Goal: Task Accomplishment & Management: Manage account settings

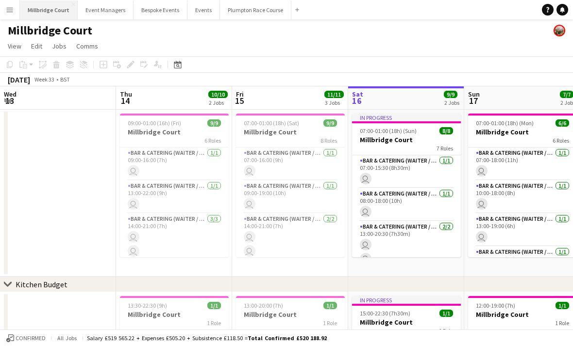
click at [50, 11] on button "[GEOGRAPHIC_DATA]" at bounding box center [49, 9] width 58 height 19
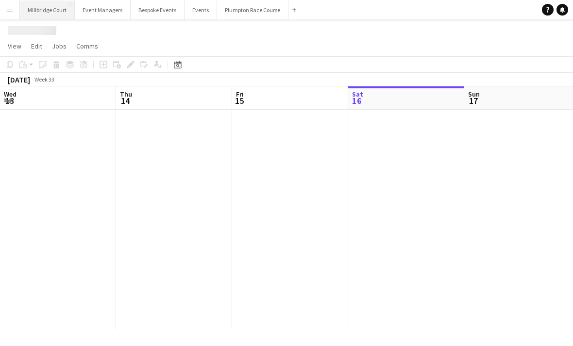
scroll to position [0, 232]
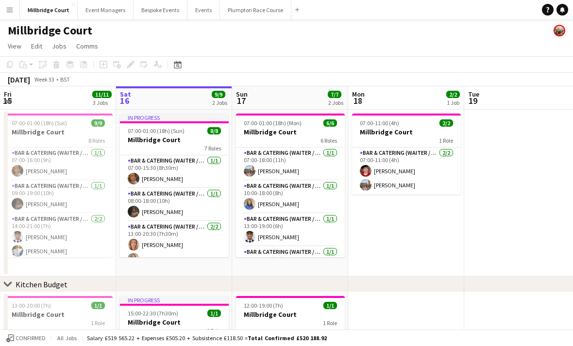
click at [110, 21] on div "Millbridge Court" at bounding box center [286, 28] width 573 height 18
click at [111, 11] on button "Event Managers Close" at bounding box center [106, 9] width 56 height 19
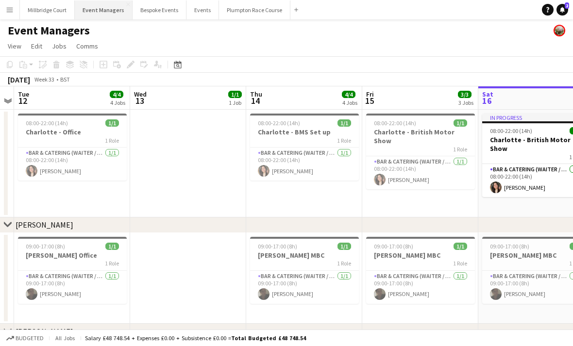
scroll to position [0, 347]
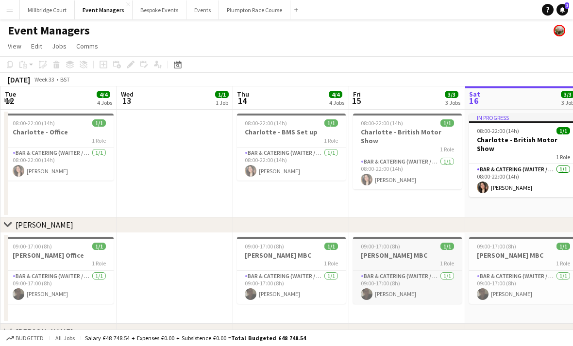
click at [391, 268] on app-job-card "09:00-17:00 (8h) 1/1 [PERSON_NAME] MBC 1 Role Bar & Catering (Waiter / waitress…" at bounding box center [407, 270] width 109 height 67
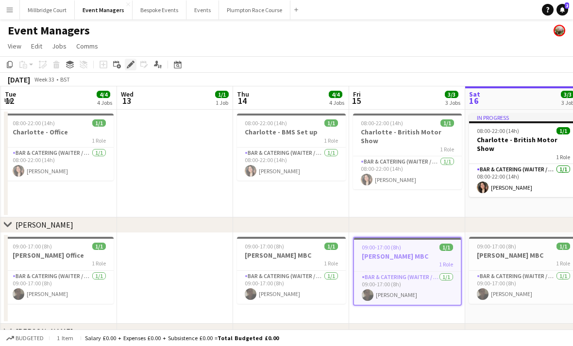
click at [135, 66] on div "Edit" at bounding box center [131, 65] width 12 height 12
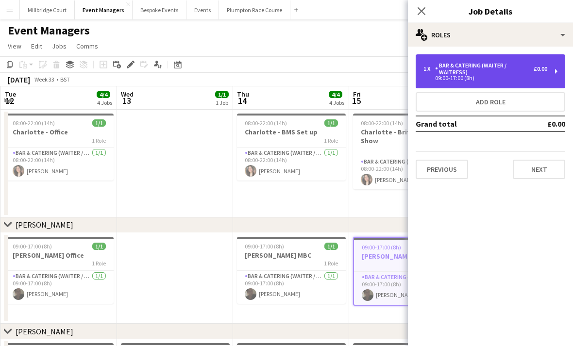
click at [460, 73] on div "Bar & Catering (Waiter / waitress)" at bounding box center [484, 69] width 99 height 14
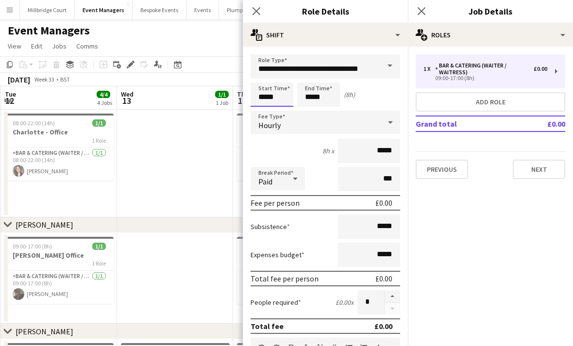
click at [271, 95] on body "Menu Boards Boards Boards All jobs Status Workforce Workforce My Workforce Recr…" at bounding box center [286, 285] width 573 height 571
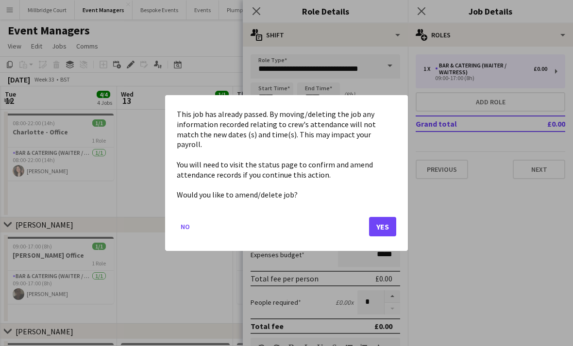
click at [373, 217] on button "Yes" at bounding box center [382, 226] width 27 height 19
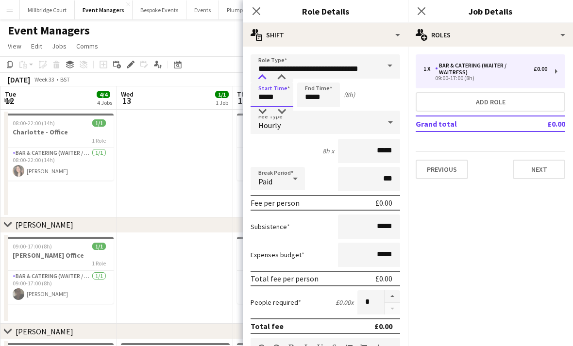
click at [263, 78] on div at bounding box center [262, 78] width 19 height 10
click at [265, 111] on div at bounding box center [262, 112] width 19 height 10
click at [262, 110] on div at bounding box center [262, 112] width 19 height 10
click at [265, 114] on div at bounding box center [262, 112] width 19 height 10
click at [287, 75] on div at bounding box center [281, 78] width 19 height 10
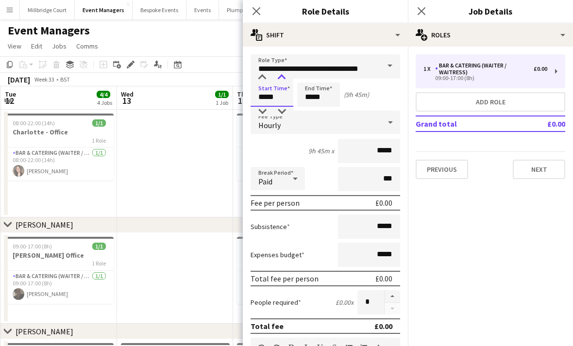
click at [286, 80] on div at bounding box center [281, 78] width 19 height 10
type input "*****"
click at [320, 95] on input "*****" at bounding box center [318, 95] width 43 height 24
click at [212, 157] on app-date-cell at bounding box center [175, 164] width 116 height 108
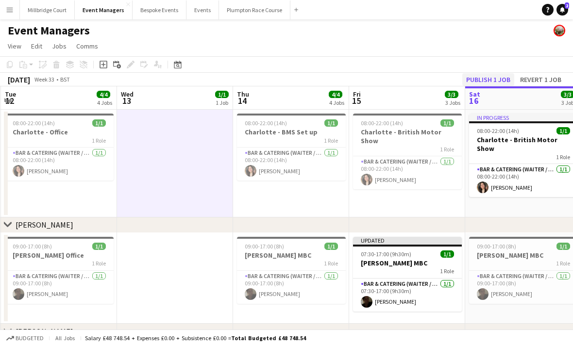
click at [488, 84] on button "Publish 1 job" at bounding box center [488, 79] width 52 height 13
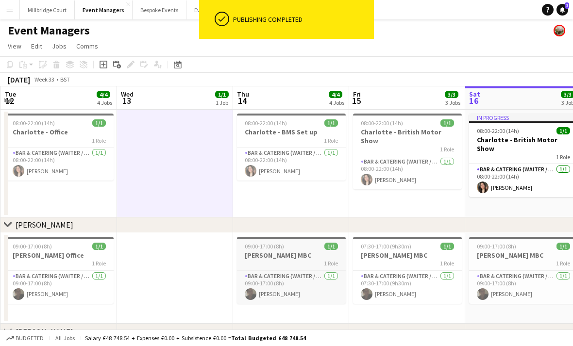
click at [305, 252] on h3 "[PERSON_NAME] MBC" at bounding box center [291, 255] width 109 height 9
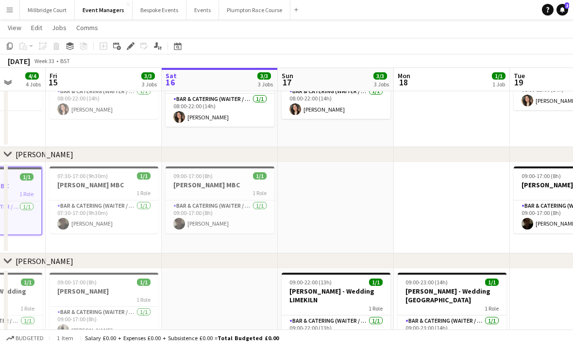
scroll to position [0, 303]
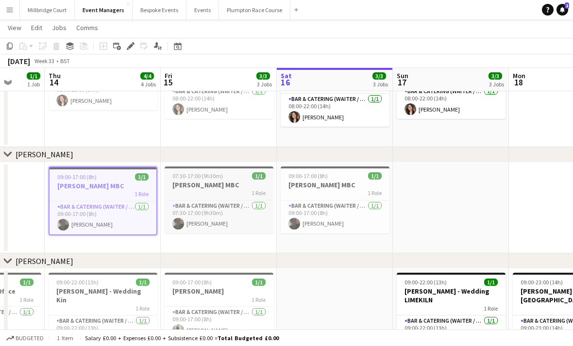
click at [222, 197] on app-job-card "07:30-17:00 (9h30m) 1/1 [PERSON_NAME] MBC 1 Role Bar & Catering (Waiter / waitr…" at bounding box center [219, 200] width 109 height 67
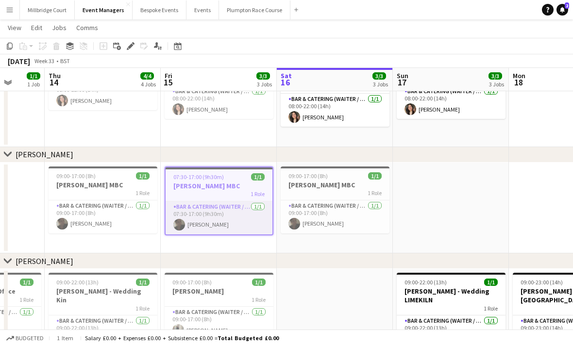
click at [202, 220] on app-card-role "Bar & Catering (Waiter / waitress) [DATE] 07:30-17:00 (9h30m) [PERSON_NAME]" at bounding box center [219, 218] width 107 height 33
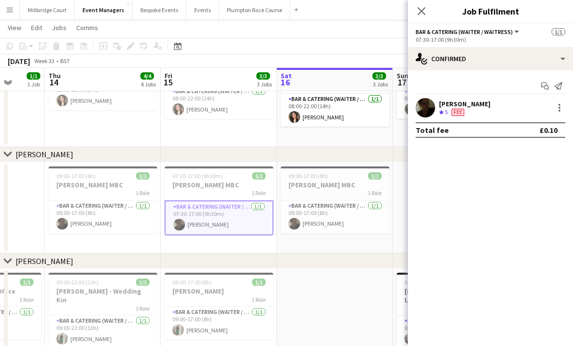
click at [222, 176] on div "07:30-17:00 (9h30m) 1/1" at bounding box center [219, 175] width 109 height 7
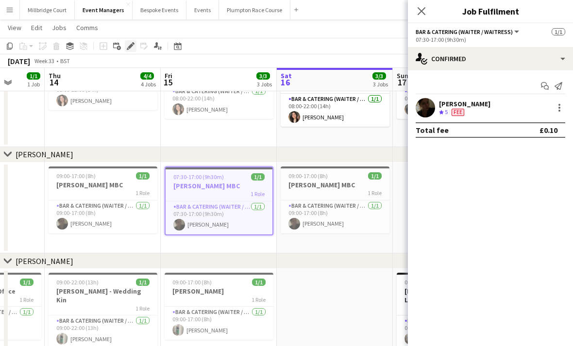
click at [135, 49] on div "Edit" at bounding box center [131, 46] width 12 height 12
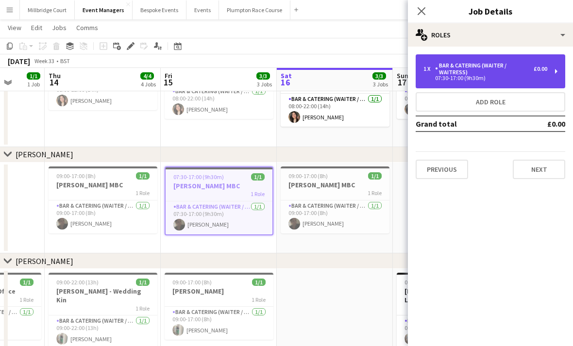
click at [483, 70] on div "Bar & Catering (Waiter / waitress)" at bounding box center [484, 69] width 99 height 14
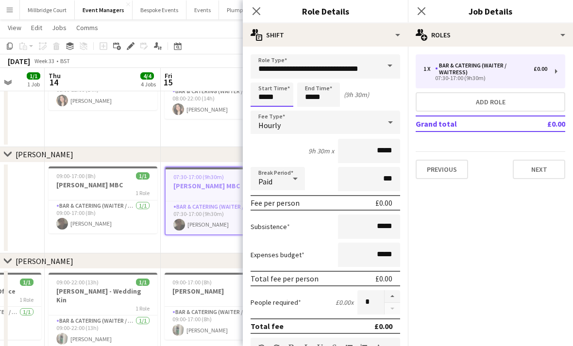
click at [279, 173] on body "Menu Boards Boards Boards All jobs Status Workforce Workforce My Workforce Recr…" at bounding box center [286, 216] width 573 height 570
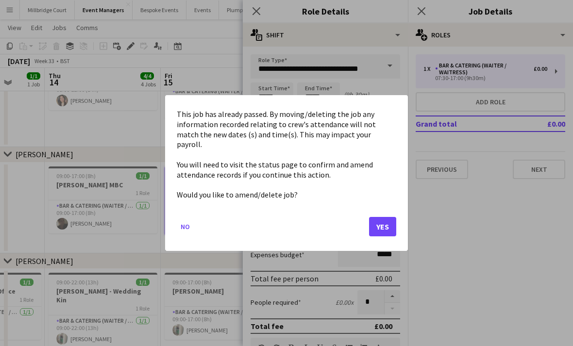
click at [379, 222] on button "Yes" at bounding box center [382, 226] width 27 height 19
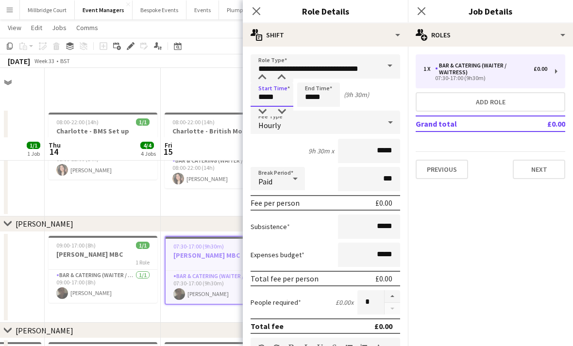
scroll to position [36, 0]
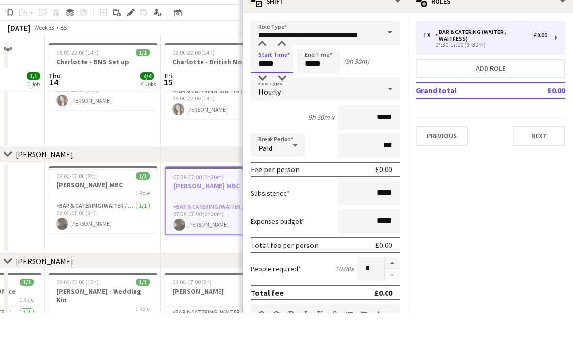
click at [264, 83] on input "*****" at bounding box center [272, 95] width 43 height 24
click at [270, 107] on div at bounding box center [262, 112] width 19 height 10
click at [265, 73] on div at bounding box center [262, 78] width 19 height 10
click at [266, 73] on div at bounding box center [262, 78] width 19 height 10
type input "*****"
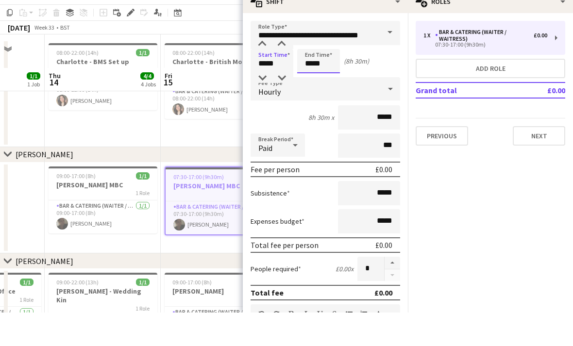
click at [314, 83] on input "*****" at bounding box center [318, 95] width 43 height 24
click at [304, 73] on div at bounding box center [308, 78] width 19 height 10
click at [310, 73] on div at bounding box center [308, 78] width 19 height 10
click at [313, 73] on div at bounding box center [308, 78] width 19 height 10
click at [316, 73] on div at bounding box center [308, 78] width 19 height 10
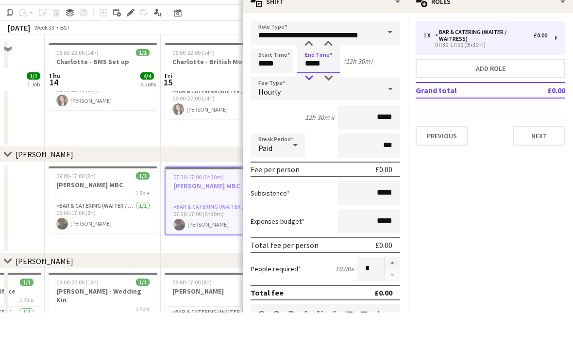
click at [310, 107] on div at bounding box center [308, 112] width 19 height 10
click at [308, 107] on div at bounding box center [308, 112] width 19 height 10
click at [329, 73] on div at bounding box center [328, 78] width 19 height 10
click at [309, 73] on div at bounding box center [308, 78] width 19 height 10
click at [310, 73] on div at bounding box center [308, 78] width 19 height 10
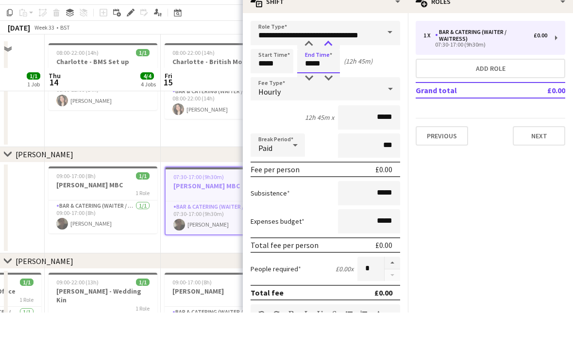
click at [328, 73] on div at bounding box center [328, 78] width 19 height 10
type input "*****"
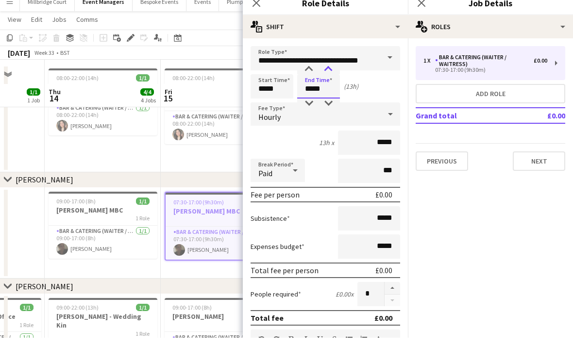
scroll to position [34, 0]
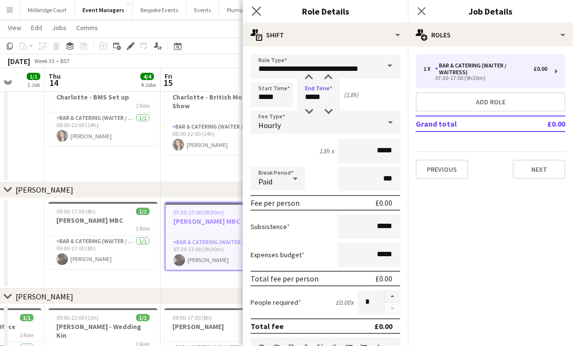
click at [261, 11] on app-icon "Close pop-in" at bounding box center [257, 11] width 14 height 14
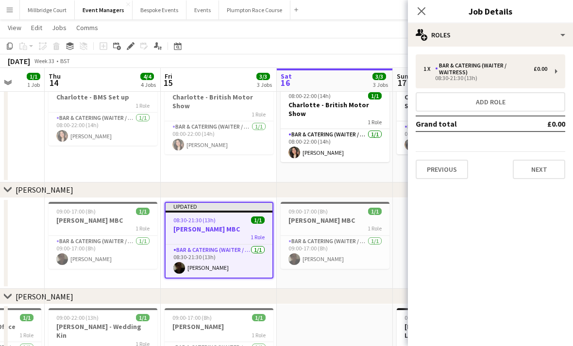
scroll to position [34, 0]
click at [425, 8] on icon at bounding box center [421, 10] width 9 height 9
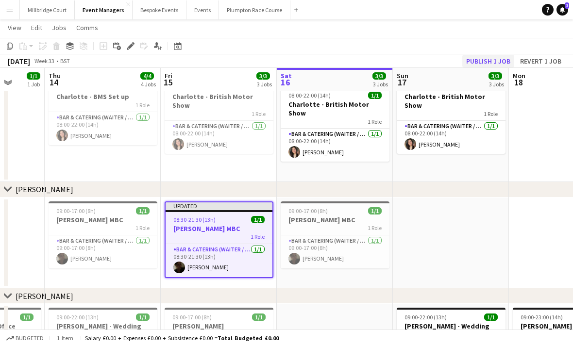
click at [480, 57] on button "Publish 1 job" at bounding box center [488, 61] width 52 height 13
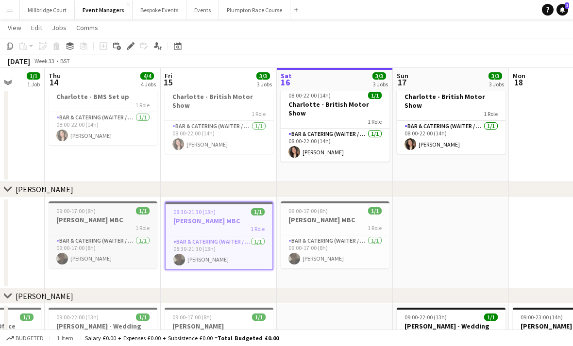
click at [114, 225] on div "1 Role" at bounding box center [103, 228] width 109 height 8
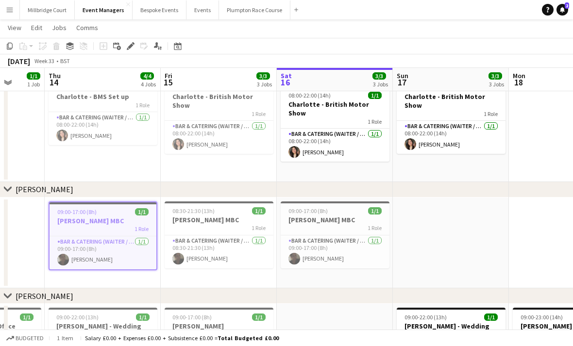
click at [104, 228] on div "1 Role" at bounding box center [103, 229] width 107 height 8
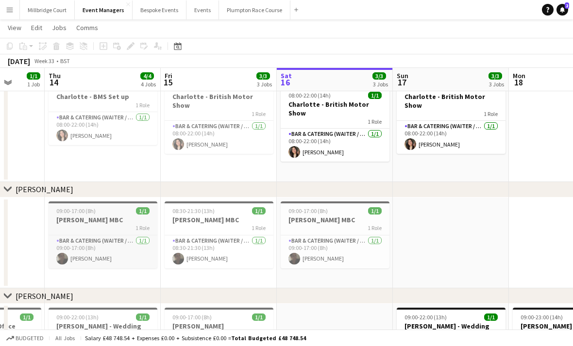
click at [92, 217] on h3 "[PERSON_NAME] MBC" at bounding box center [103, 220] width 109 height 9
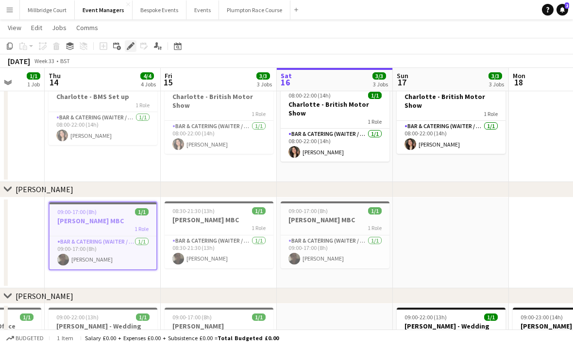
click at [130, 46] on icon at bounding box center [130, 46] width 5 height 5
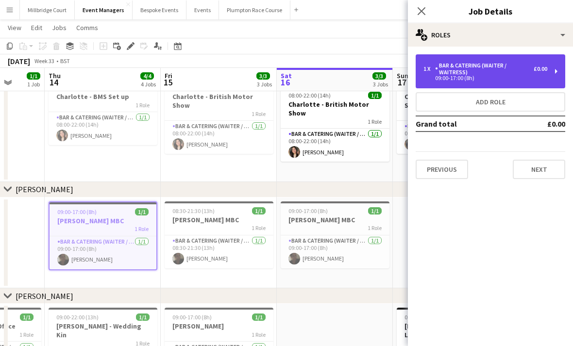
click at [473, 68] on div "Bar & Catering (Waiter / waitress)" at bounding box center [484, 69] width 99 height 14
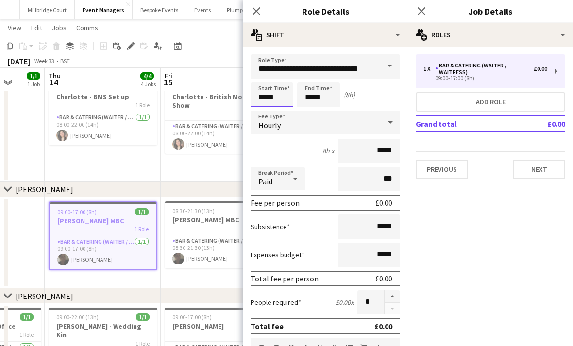
click at [276, 131] on body "Menu Boards Boards Boards All jobs Status Workforce Workforce My Workforce Recr…" at bounding box center [286, 251] width 573 height 570
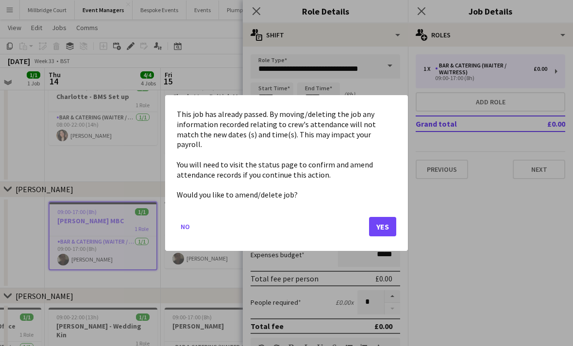
click at [383, 217] on button "Yes" at bounding box center [382, 226] width 27 height 19
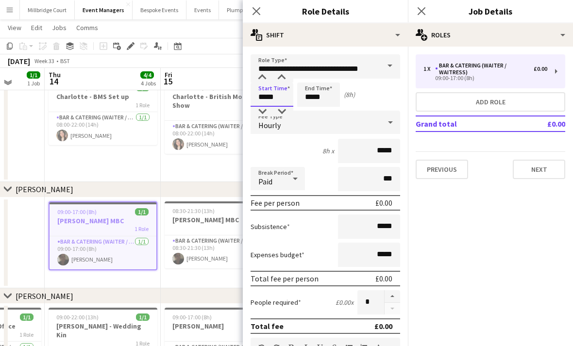
scroll to position [1, 0]
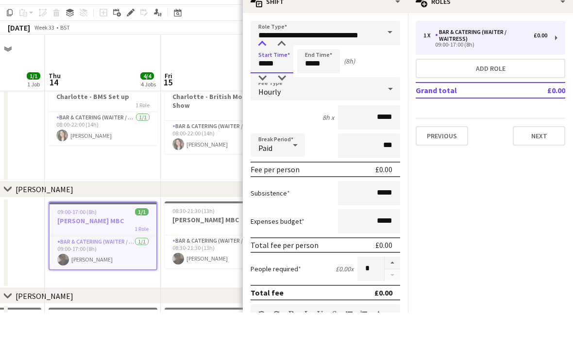
click at [259, 73] on div at bounding box center [262, 78] width 19 height 10
click at [262, 107] on div at bounding box center [262, 112] width 19 height 10
click at [260, 107] on div at bounding box center [262, 112] width 19 height 10
click at [285, 73] on div at bounding box center [281, 78] width 19 height 10
click at [281, 73] on div at bounding box center [281, 78] width 19 height 10
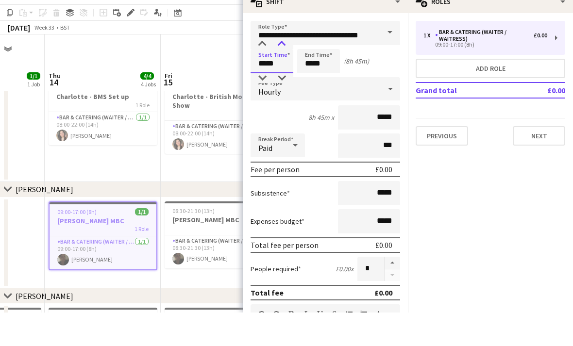
type input "*****"
click at [317, 83] on input "*****" at bounding box center [318, 95] width 43 height 24
click at [310, 73] on div at bounding box center [308, 78] width 19 height 10
click at [314, 73] on div at bounding box center [308, 78] width 19 height 10
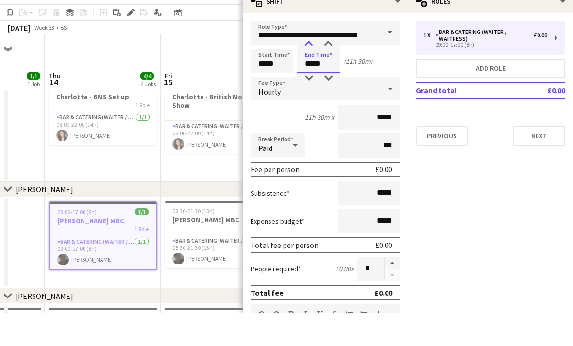
click at [316, 73] on div at bounding box center [308, 78] width 19 height 10
click at [315, 73] on div at bounding box center [308, 78] width 19 height 10
type input "*****"
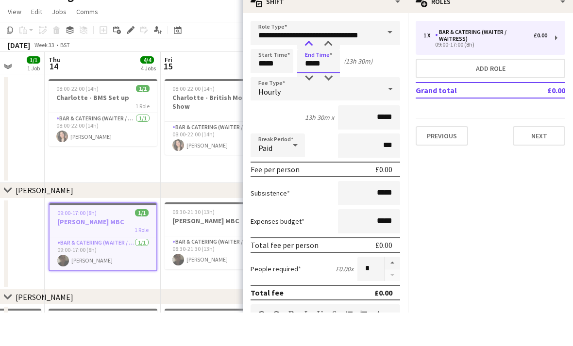
scroll to position [0, 0]
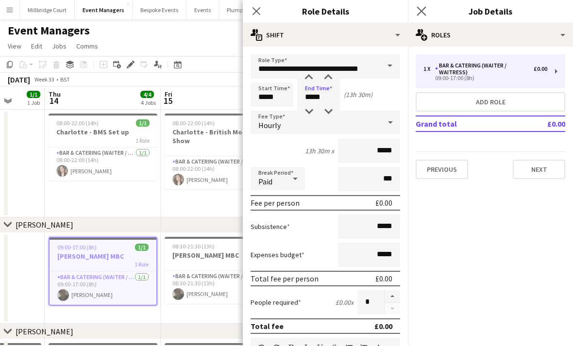
click at [416, 15] on app-icon "Close pop-in" at bounding box center [422, 11] width 14 height 14
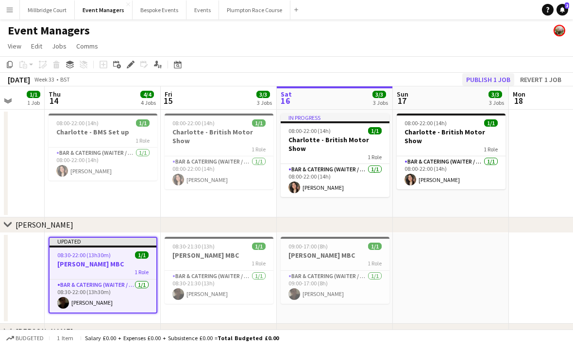
click at [482, 83] on button "Publish 1 job" at bounding box center [488, 79] width 52 height 13
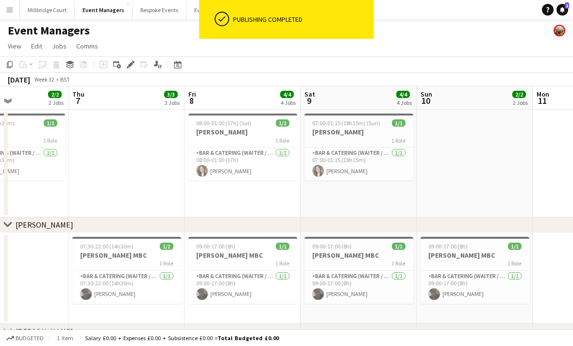
scroll to position [0, 280]
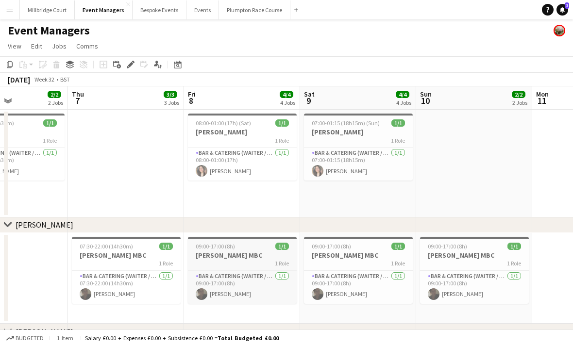
click at [243, 252] on h3 "[PERSON_NAME] MBC" at bounding box center [242, 255] width 109 height 9
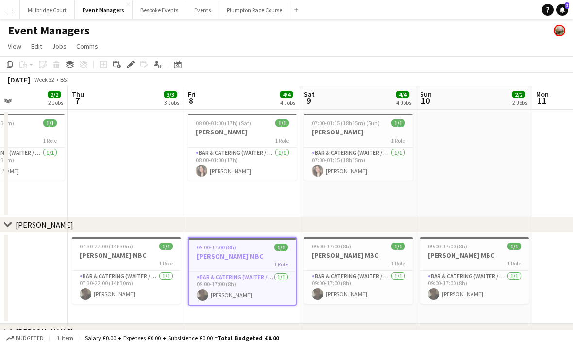
click at [311, 212] on app-date-cell "07:00-01:15 (18h15m) (Sun) 1/1 [PERSON_NAME] 1 Role Bar & Catering (Waiter / wa…" at bounding box center [358, 164] width 116 height 108
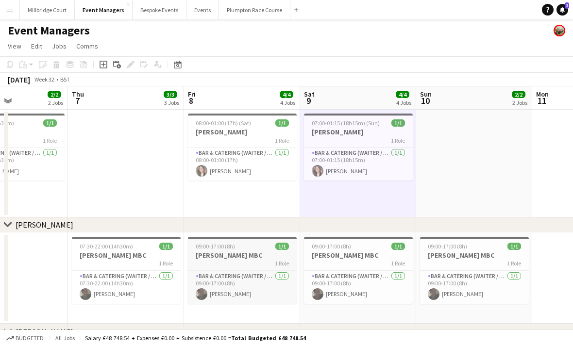
click at [262, 257] on h3 "[PERSON_NAME] MBC" at bounding box center [242, 255] width 109 height 9
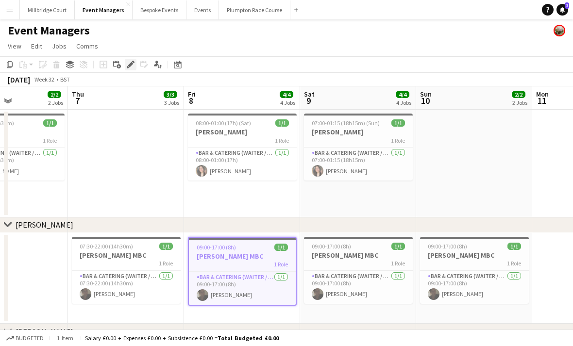
click at [135, 67] on div "Edit" at bounding box center [131, 65] width 12 height 12
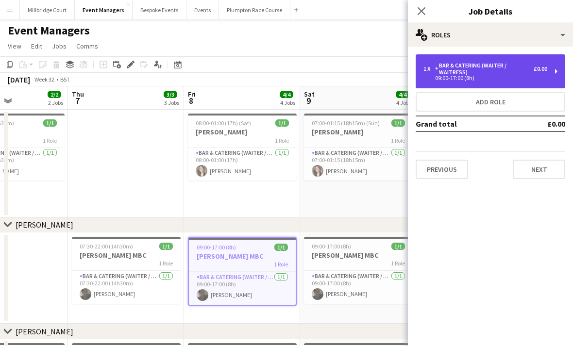
click at [492, 72] on div "Bar & Catering (Waiter / waitress)" at bounding box center [484, 69] width 99 height 14
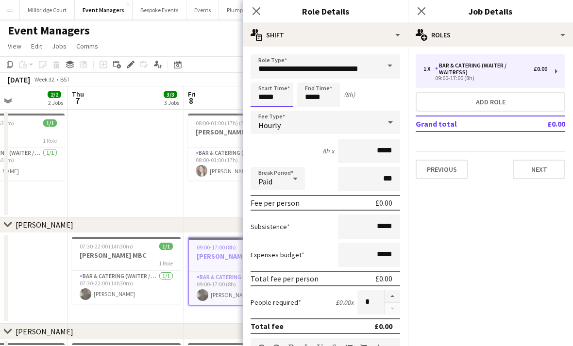
click at [274, 101] on body "Menu Boards Boards Boards All jobs Status Workforce Workforce My Workforce Recr…" at bounding box center [286, 285] width 573 height 571
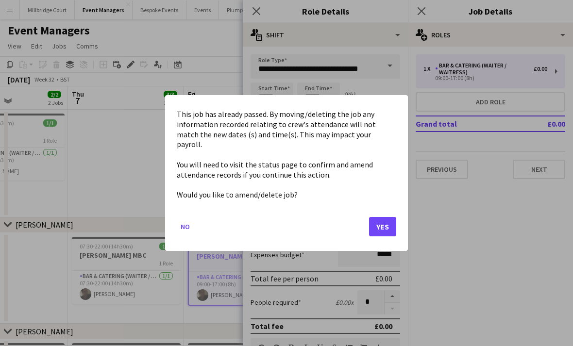
click at [370, 218] on button "Yes" at bounding box center [382, 226] width 27 height 19
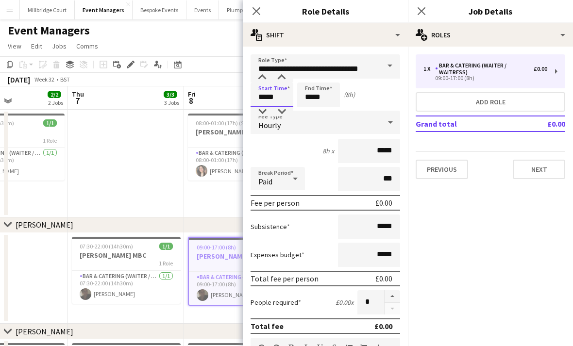
click at [269, 89] on input "*****" at bounding box center [272, 95] width 43 height 24
click at [261, 115] on div at bounding box center [262, 112] width 19 height 10
click at [265, 105] on input "*****" at bounding box center [272, 95] width 43 height 24
click at [282, 78] on div at bounding box center [281, 78] width 19 height 10
click at [285, 78] on div at bounding box center [281, 78] width 19 height 10
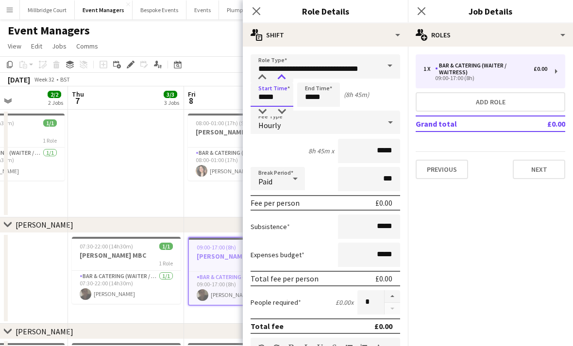
type input "*****"
click at [315, 90] on input "*****" at bounding box center [318, 95] width 43 height 24
click at [308, 79] on div at bounding box center [308, 78] width 19 height 10
click at [315, 73] on div at bounding box center [308, 78] width 19 height 10
click at [312, 75] on div at bounding box center [308, 78] width 19 height 10
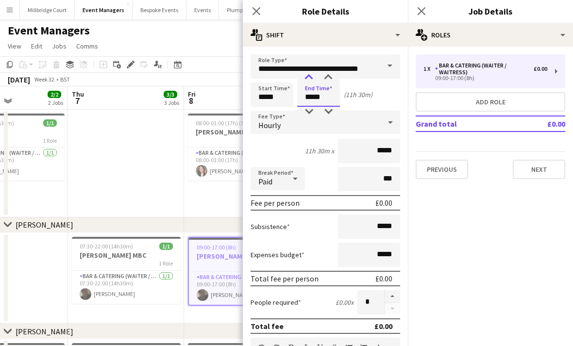
click at [316, 74] on div at bounding box center [308, 78] width 19 height 10
type input "*****"
click at [420, 8] on icon "Close pop-in" at bounding box center [421, 10] width 9 height 9
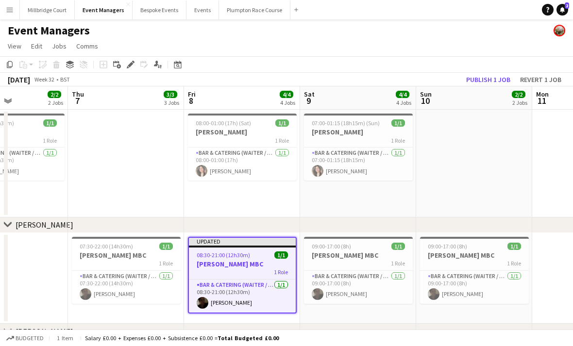
click at [227, 256] on span "08:30-21:00 (12h30m)" at bounding box center [223, 255] width 53 height 7
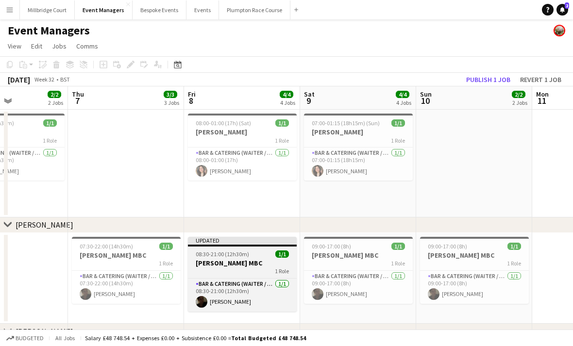
click at [227, 273] on div "1 Role" at bounding box center [242, 272] width 109 height 8
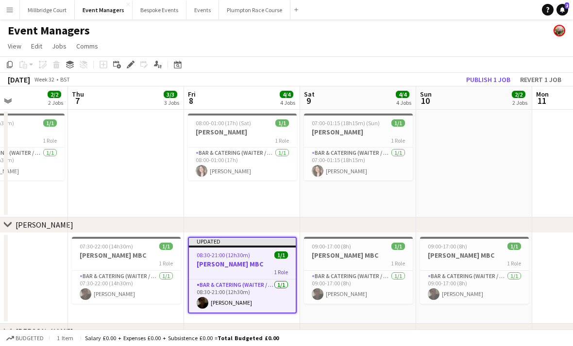
click at [230, 261] on h3 "[PERSON_NAME] MBC" at bounding box center [242, 264] width 107 height 9
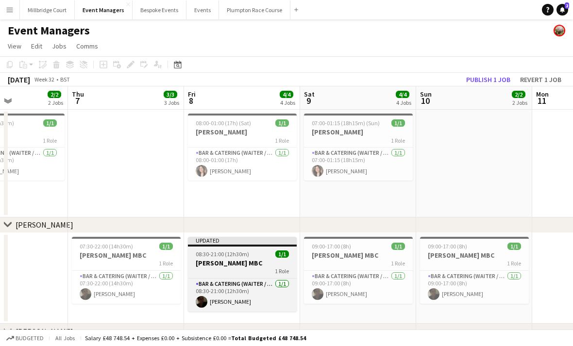
click at [226, 264] on h3 "[PERSON_NAME] MBC" at bounding box center [242, 263] width 109 height 9
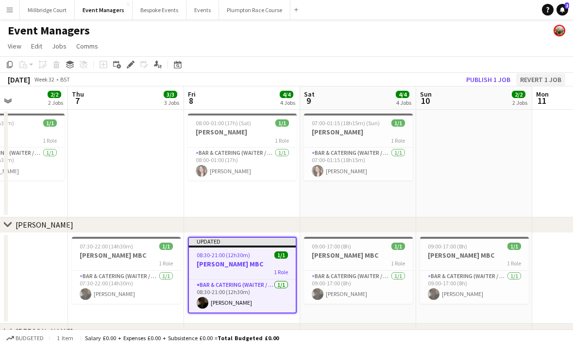
click at [534, 78] on button "Revert 1 job" at bounding box center [540, 79] width 49 height 13
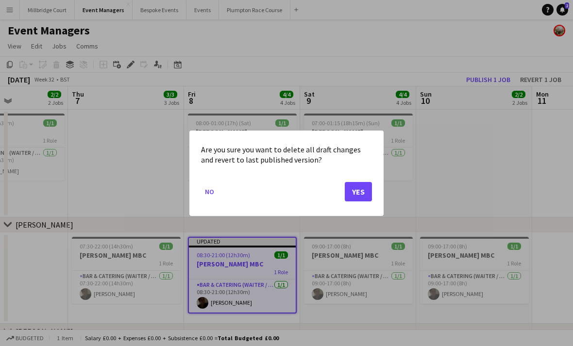
click at [360, 191] on button "Yes" at bounding box center [358, 191] width 27 height 19
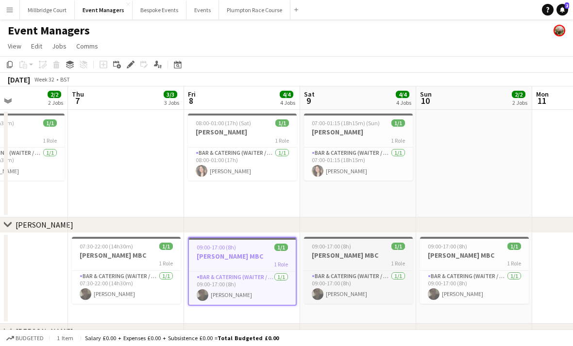
click at [361, 257] on h3 "[PERSON_NAME] MBC" at bounding box center [358, 255] width 109 height 9
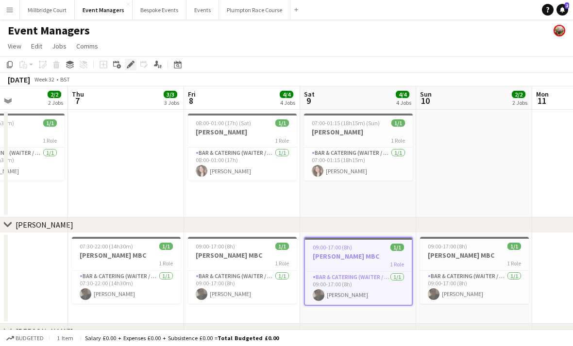
click at [127, 69] on div "Edit" at bounding box center [131, 65] width 12 height 12
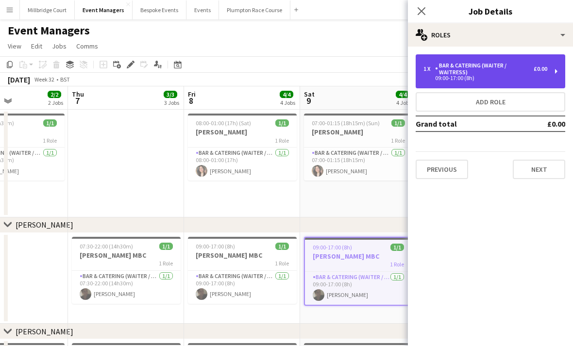
click at [478, 71] on div "Bar & Catering (Waiter / waitress)" at bounding box center [484, 69] width 99 height 14
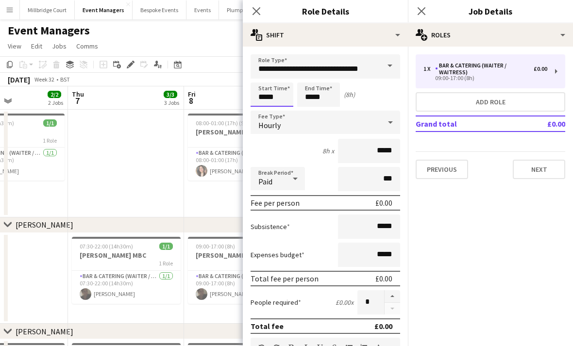
click at [270, 101] on body "Menu Boards Boards Boards All jobs Status Workforce Workforce My Workforce Recr…" at bounding box center [286, 285] width 573 height 571
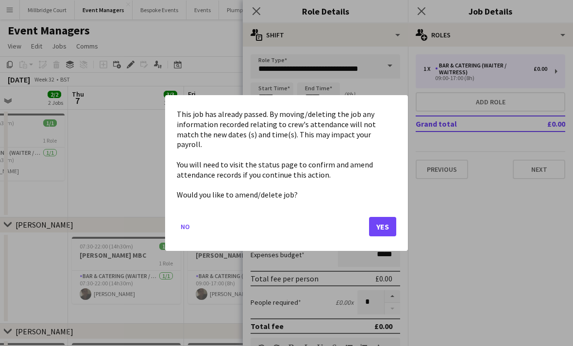
click at [387, 217] on button "Yes" at bounding box center [382, 226] width 27 height 19
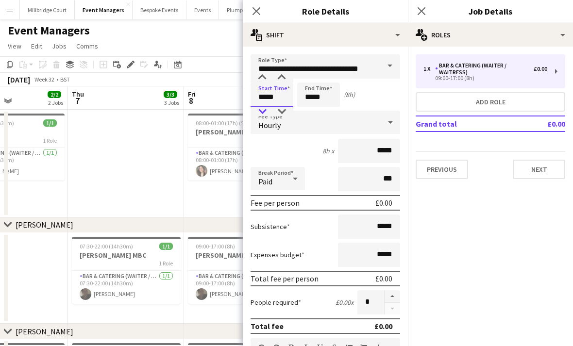
click at [260, 109] on div at bounding box center [262, 112] width 19 height 10
click at [284, 77] on div at bounding box center [281, 78] width 19 height 10
click at [288, 76] on div at bounding box center [281, 78] width 19 height 10
type input "*****"
click at [319, 85] on input "*****" at bounding box center [318, 95] width 43 height 24
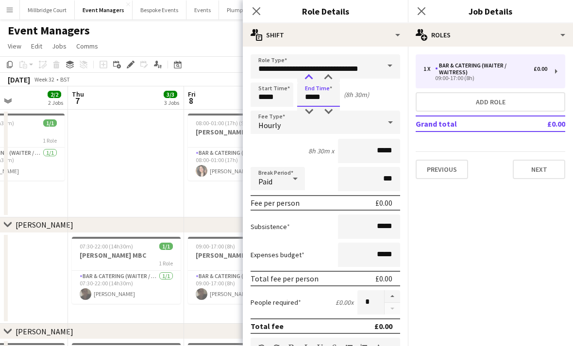
click at [312, 76] on div at bounding box center [308, 78] width 19 height 10
click at [314, 76] on div at bounding box center [308, 78] width 19 height 10
click at [316, 75] on div at bounding box center [308, 78] width 19 height 10
click at [314, 77] on div at bounding box center [308, 78] width 19 height 10
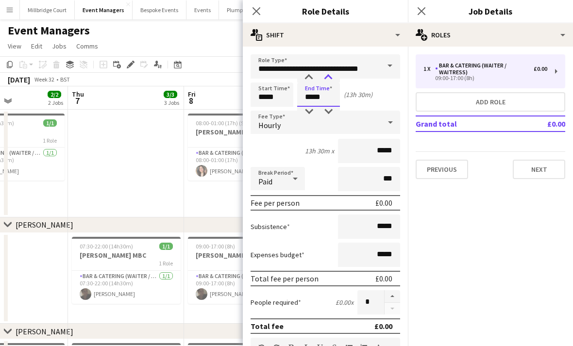
click at [335, 73] on div at bounding box center [328, 78] width 19 height 10
click at [336, 73] on div at bounding box center [328, 78] width 19 height 10
type input "*****"
click at [335, 72] on input "**********" at bounding box center [326, 66] width 150 height 24
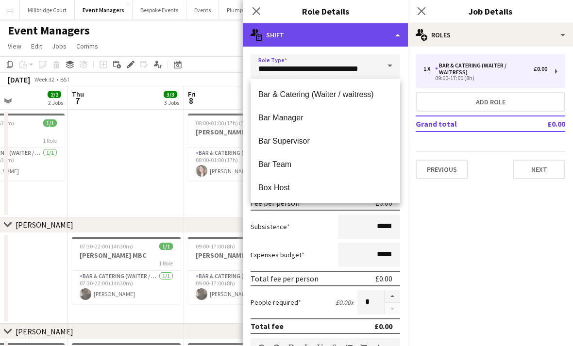
click at [359, 36] on div "multiple-actions-text Shift" at bounding box center [325, 34] width 165 height 23
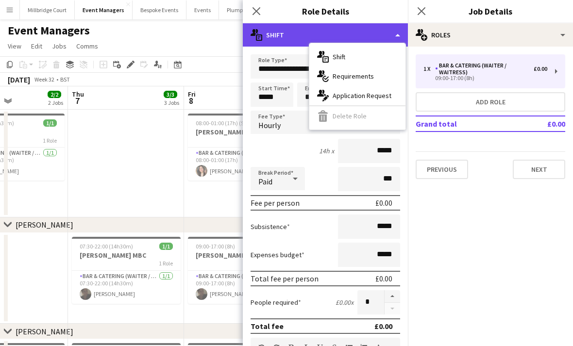
click at [384, 32] on div "multiple-actions-text Shift" at bounding box center [325, 34] width 165 height 23
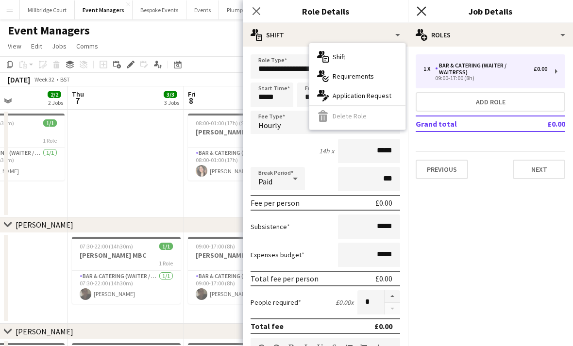
click at [421, 8] on icon "Close pop-in" at bounding box center [421, 10] width 9 height 9
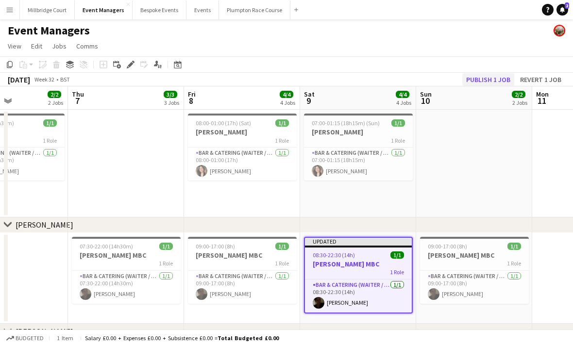
click at [495, 76] on button "Publish 1 job" at bounding box center [488, 79] width 52 height 13
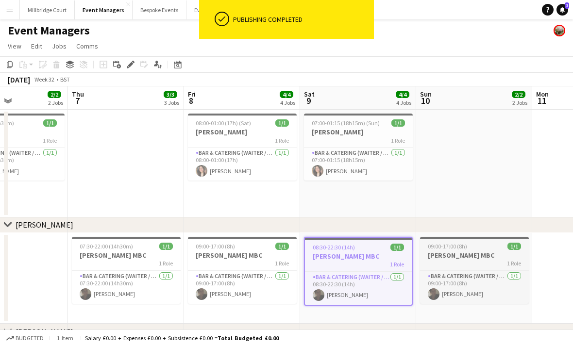
click at [469, 254] on h3 "[PERSON_NAME] MBC" at bounding box center [474, 255] width 109 height 9
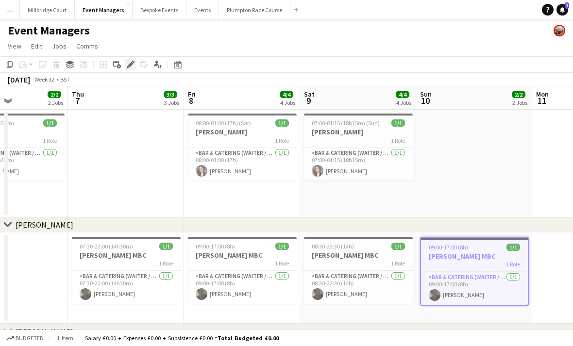
click at [131, 68] on div "Edit" at bounding box center [131, 65] width 12 height 12
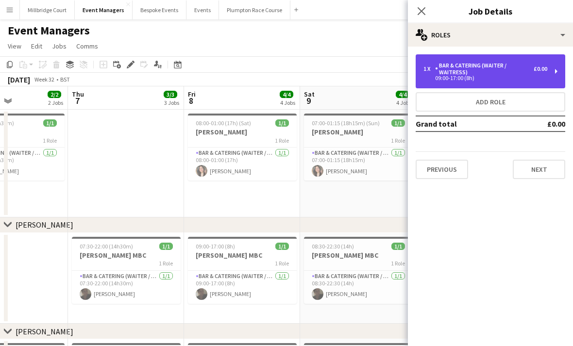
click at [483, 73] on div "Bar & Catering (Waiter / waitress)" at bounding box center [484, 69] width 99 height 14
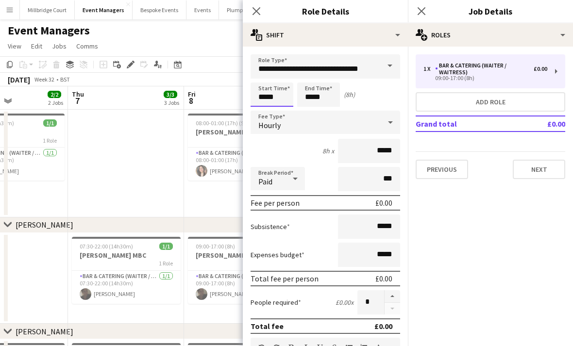
click at [271, 91] on body "Menu Boards Boards Boards All jobs Status Workforce Workforce My Workforce Recr…" at bounding box center [286, 285] width 573 height 571
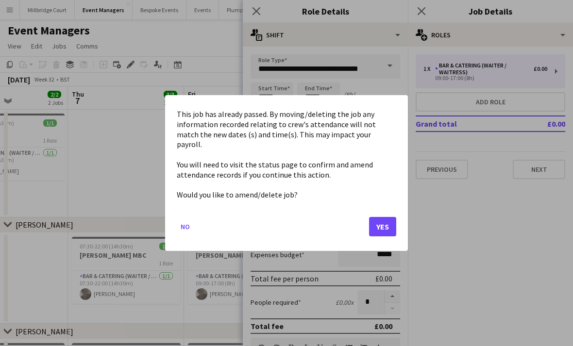
click at [387, 221] on button "Yes" at bounding box center [382, 226] width 27 height 19
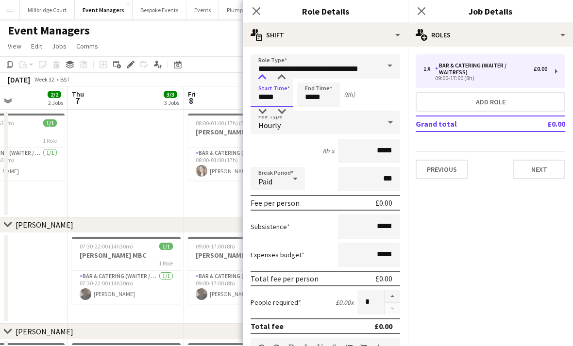
click at [264, 80] on div at bounding box center [262, 78] width 19 height 10
click at [266, 80] on div at bounding box center [262, 78] width 19 height 10
click at [258, 111] on div at bounding box center [262, 112] width 19 height 10
click at [261, 110] on div at bounding box center [262, 112] width 19 height 10
click at [261, 114] on div at bounding box center [262, 112] width 19 height 10
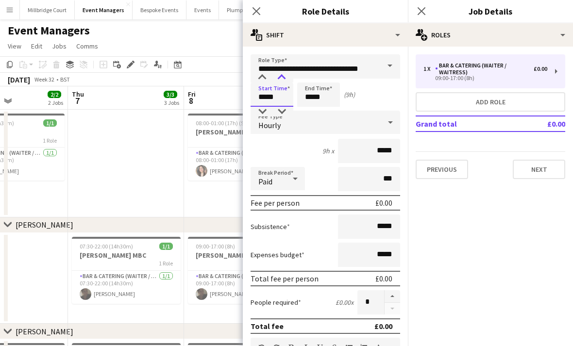
click at [278, 77] on div at bounding box center [281, 78] width 19 height 10
click at [277, 80] on div at bounding box center [281, 78] width 19 height 10
type input "*****"
click at [314, 97] on input "*****" at bounding box center [318, 95] width 43 height 24
click at [310, 73] on div at bounding box center [308, 78] width 19 height 10
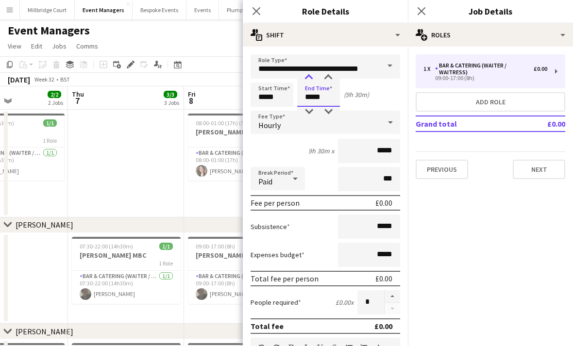
click at [309, 76] on div at bounding box center [308, 78] width 19 height 10
click at [316, 73] on div at bounding box center [308, 78] width 19 height 10
click at [310, 77] on div at bounding box center [308, 78] width 19 height 10
click at [328, 79] on div at bounding box center [328, 78] width 19 height 10
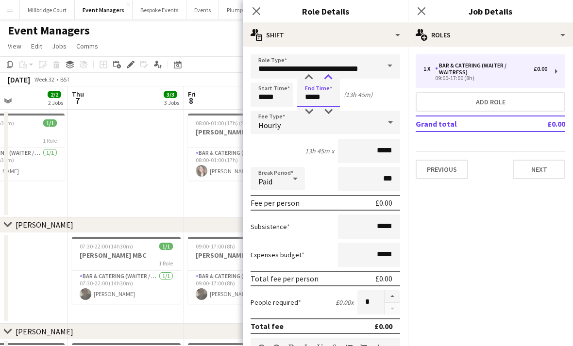
click at [331, 73] on div at bounding box center [328, 78] width 19 height 10
click at [327, 103] on input "*****" at bounding box center [318, 95] width 43 height 24
click at [329, 106] on input "*****" at bounding box center [318, 95] width 43 height 24
click at [334, 108] on div at bounding box center [328, 112] width 19 height 10
click at [333, 110] on div at bounding box center [328, 112] width 19 height 10
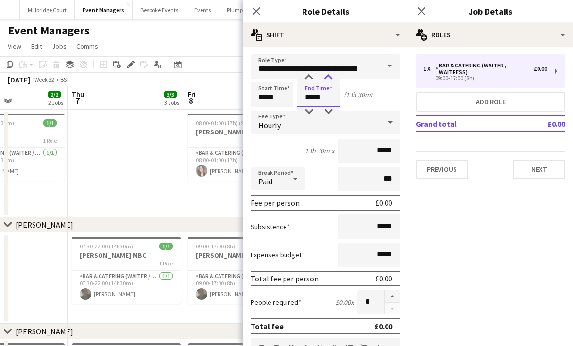
click at [328, 81] on div at bounding box center [328, 78] width 19 height 10
click at [306, 111] on div at bounding box center [308, 112] width 19 height 10
type input "*****"
click at [421, 6] on app-icon "Close pop-in" at bounding box center [422, 11] width 14 height 14
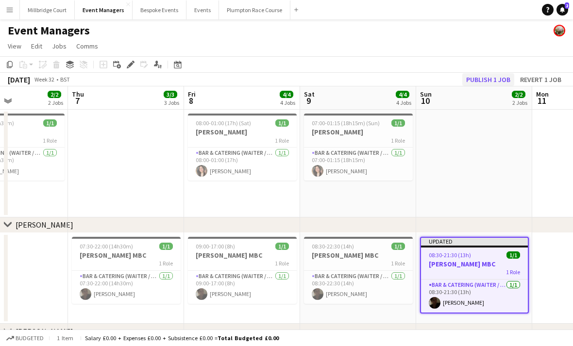
click at [489, 77] on button "Publish 1 job" at bounding box center [488, 79] width 52 height 13
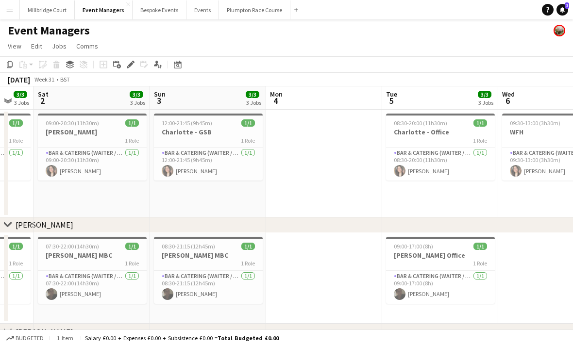
scroll to position [0, 314]
